Goal: Check status: Check status

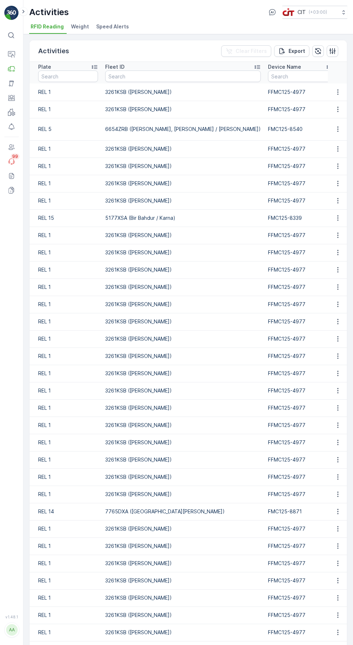
click at [11, 72] on icon at bounding box center [11, 68] width 7 height 7
click at [40, 83] on link "Live Tracking" at bounding box center [42, 78] width 38 height 10
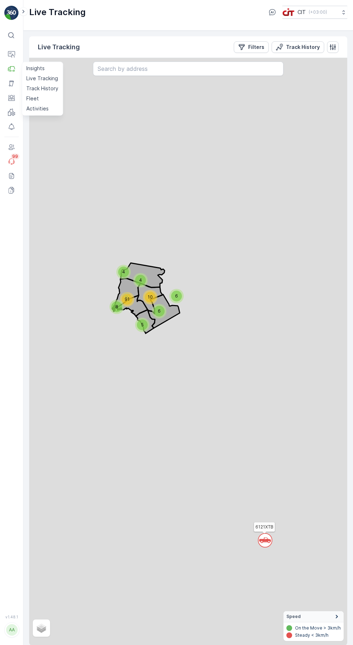
click at [242, 47] on icon "Filters" at bounding box center [241, 47] width 7 height 7
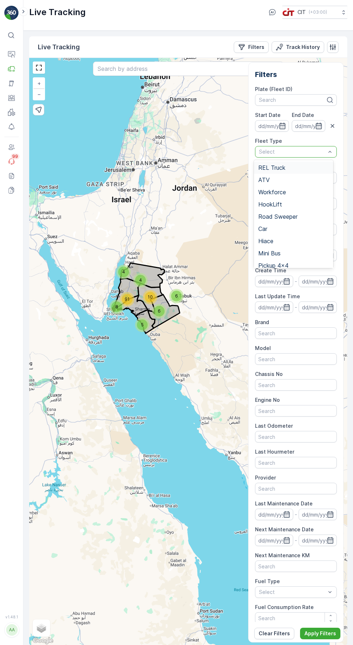
click at [258, 152] on input "text" at bounding box center [258, 152] width 1 height 6
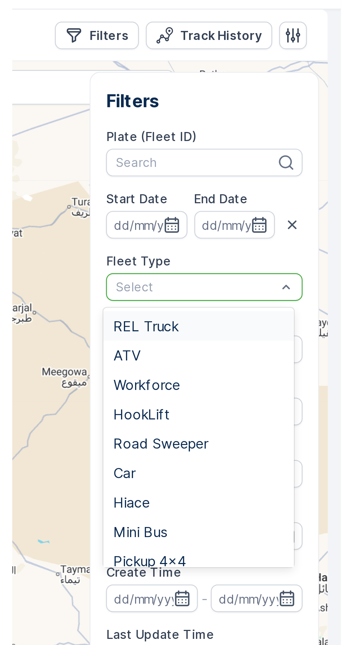
scroll to position [5, 0]
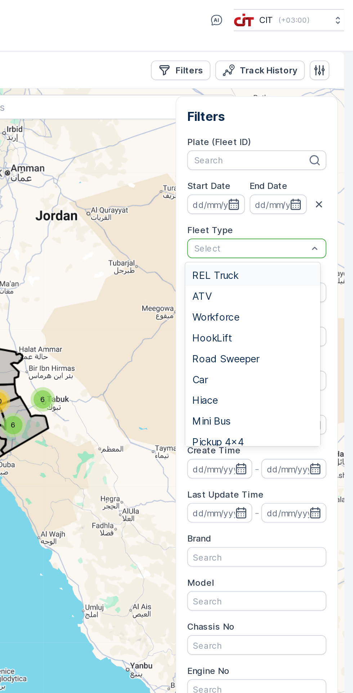
click at [291, 163] on div "REL Truck" at bounding box center [293, 162] width 71 height 6
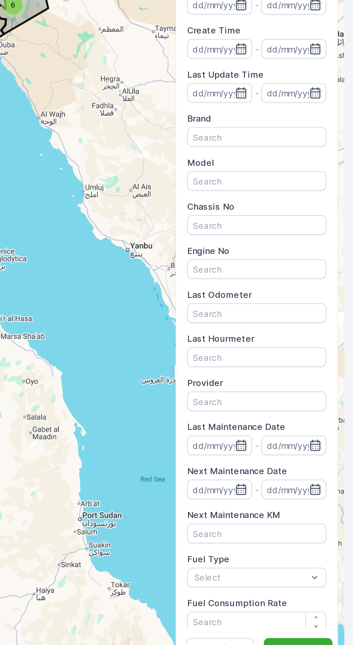
scroll to position [0, 0]
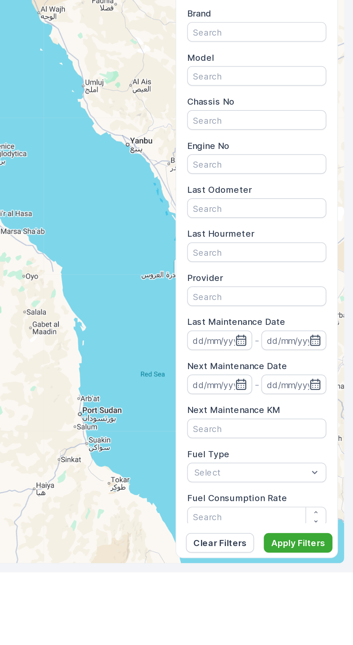
click at [320, 632] on p "Apply Filters" at bounding box center [320, 627] width 32 height 7
